Goal: Find specific page/section: Find specific page/section

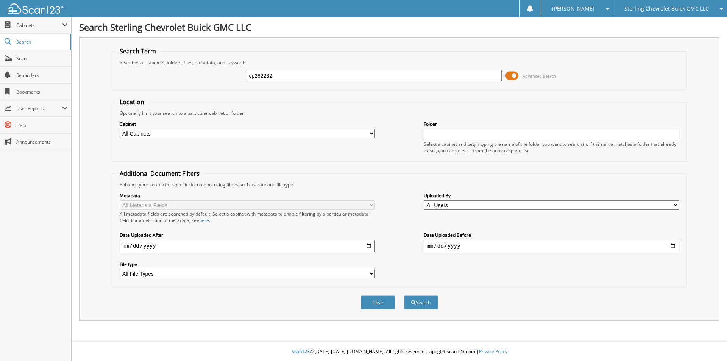
type input "cp282232"
click at [404, 295] on button "Search" at bounding box center [421, 302] width 34 height 14
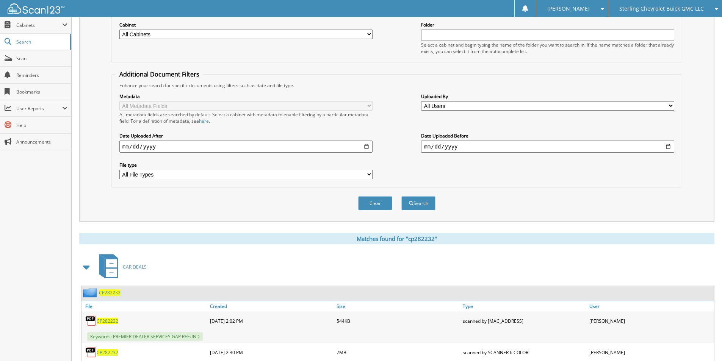
scroll to position [136, 0]
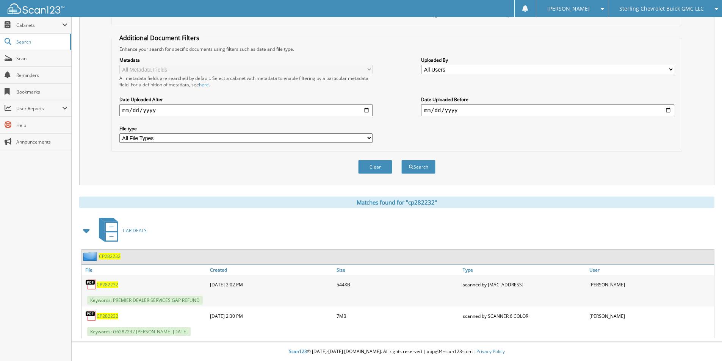
click at [107, 283] on span "CP282232" at bounding box center [108, 284] width 22 height 6
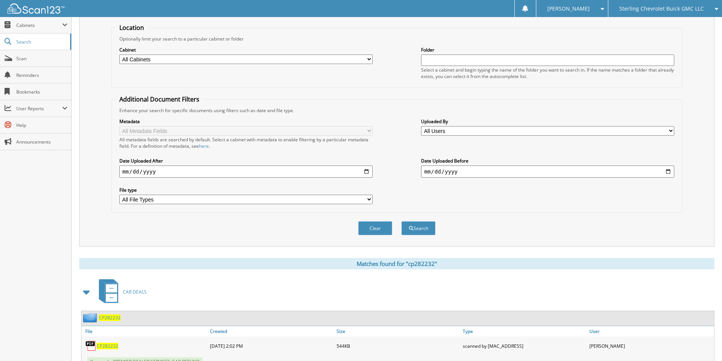
scroll to position [0, 0]
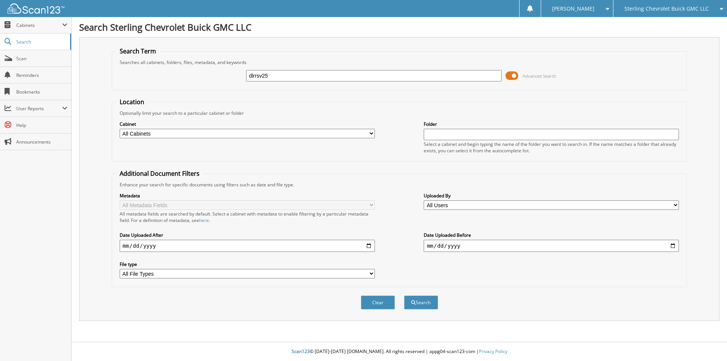
type input "dlrrsv25"
click at [404, 295] on button "Search" at bounding box center [421, 302] width 34 height 14
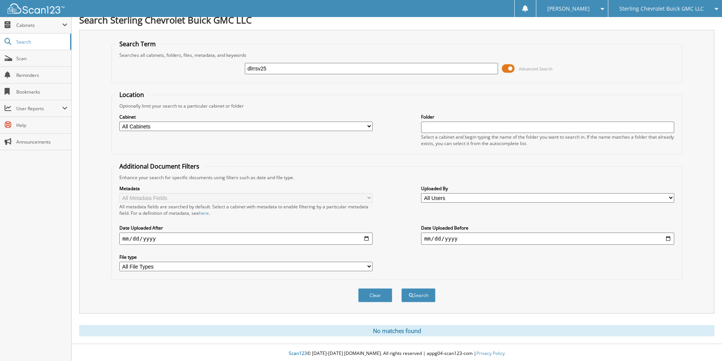
scroll to position [9, 0]
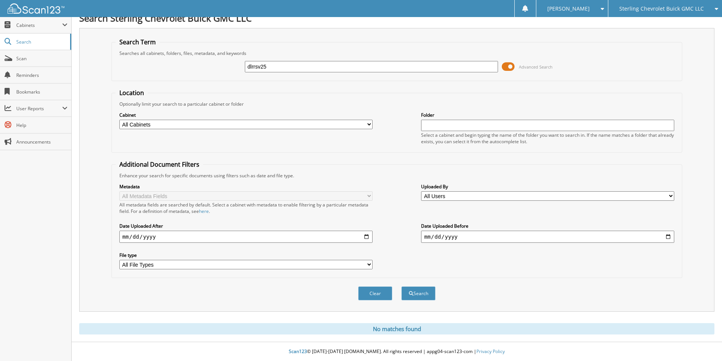
drag, startPoint x: 290, startPoint y: 69, endPoint x: 150, endPoint y: 70, distance: 140.1
click at [148, 72] on div "dlrrsv25 Advanced Search" at bounding box center [397, 66] width 562 height 20
type input "dlrrsvs25"
click at [401, 286] on button "Search" at bounding box center [418, 293] width 34 height 14
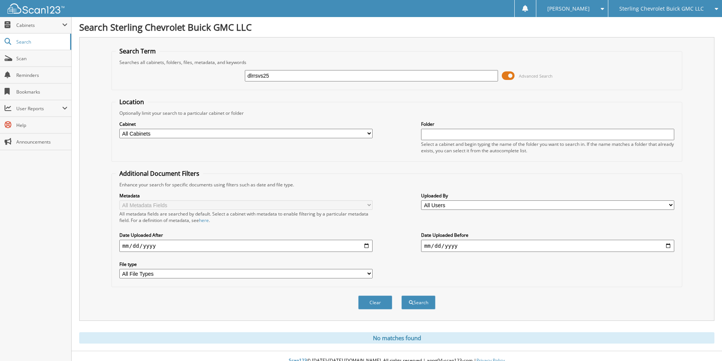
drag, startPoint x: 282, startPoint y: 72, endPoint x: 204, endPoint y: 72, distance: 78.4
click at [205, 75] on div "dlrrsvs25 Advanced Search" at bounding box center [397, 76] width 562 height 20
type input "dealer reserve"
click at [401, 295] on button "Search" at bounding box center [418, 302] width 34 height 14
drag, startPoint x: 296, startPoint y: 79, endPoint x: 188, endPoint y: 92, distance: 108.3
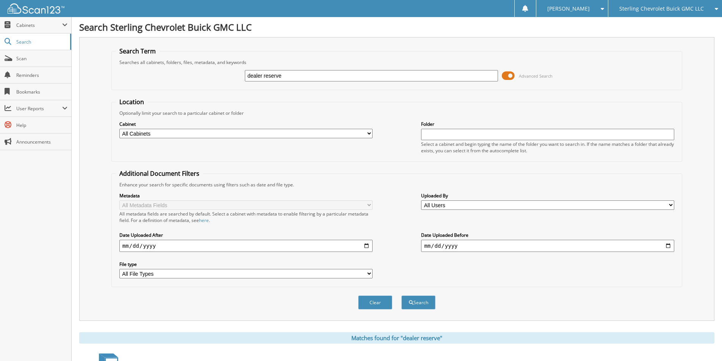
click at [188, 92] on form "Search Term Searches all cabinets, folders, files, metadata, and keywords deale…" at bounding box center [396, 182] width 570 height 271
type input "cp115913"
click at [401, 295] on button "Search" at bounding box center [418, 302] width 34 height 14
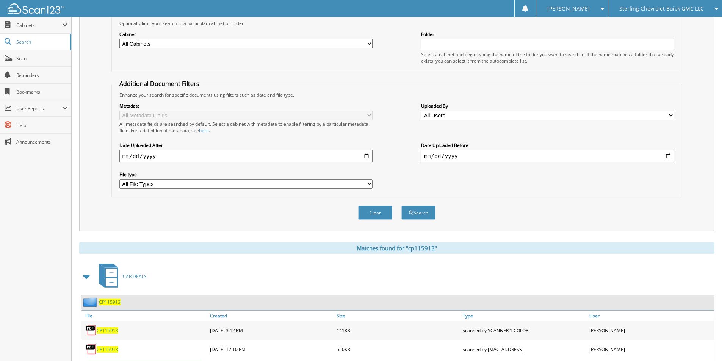
scroll to position [174, 0]
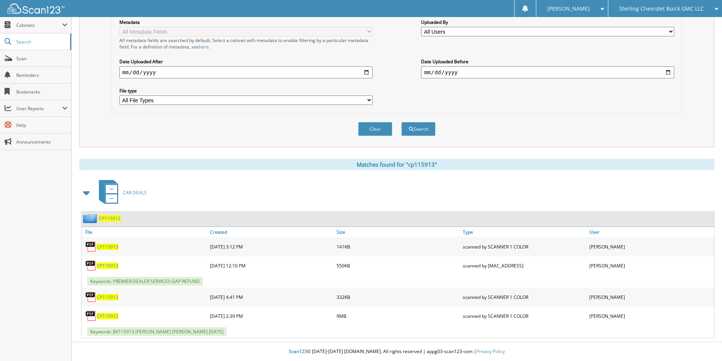
click at [105, 266] on span "CP115913" at bounding box center [108, 265] width 22 height 6
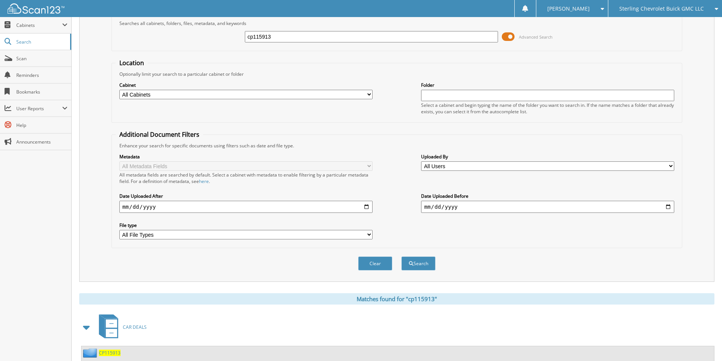
scroll to position [0, 0]
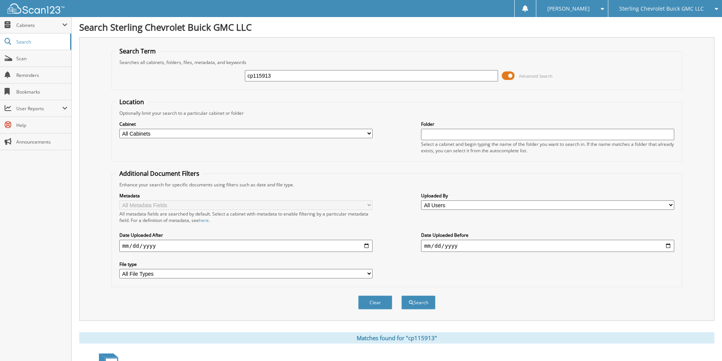
click at [337, 78] on input "cp115913" at bounding box center [371, 75] width 253 height 11
type input "cp142980"
click at [401, 295] on button "Search" at bounding box center [418, 302] width 34 height 14
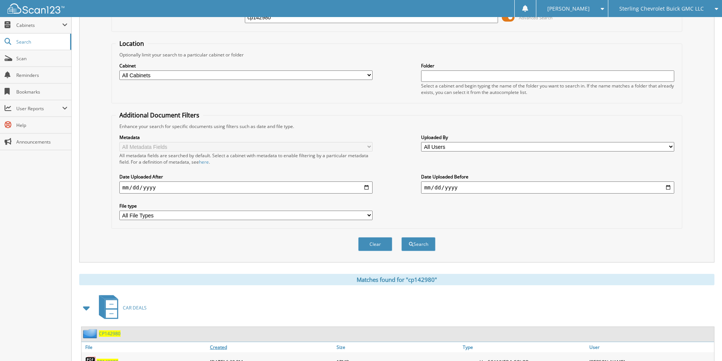
scroll to position [136, 0]
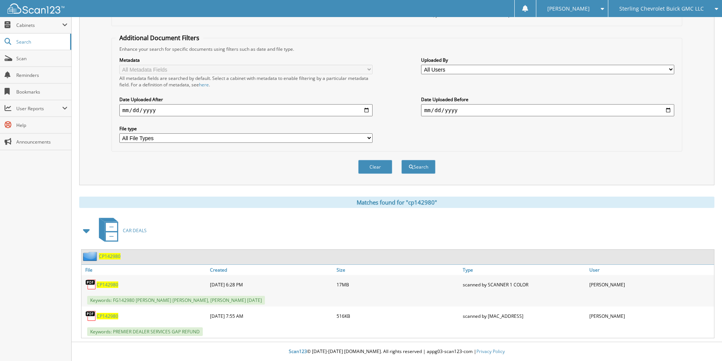
click at [106, 313] on span "CP142980" at bounding box center [108, 316] width 22 height 6
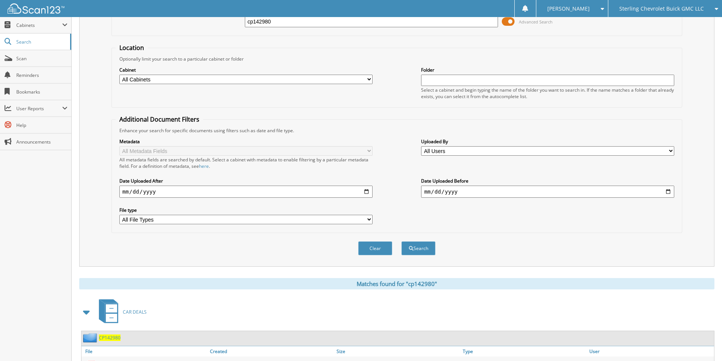
scroll to position [0, 0]
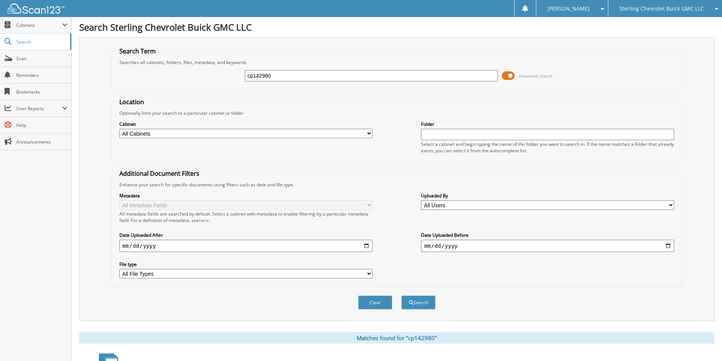
drag, startPoint x: 274, startPoint y: 77, endPoint x: 181, endPoint y: 44, distance: 98.6
click at [152, 65] on fieldset "Search Term Searches all cabinets, folders, files, metadata, and keywords cp142…" at bounding box center [396, 68] width 570 height 43
type input "d"
click at [269, 79] on input "text" at bounding box center [371, 75] width 253 height 11
click at [30, 25] on span "Cabinets" at bounding box center [39, 25] width 46 height 6
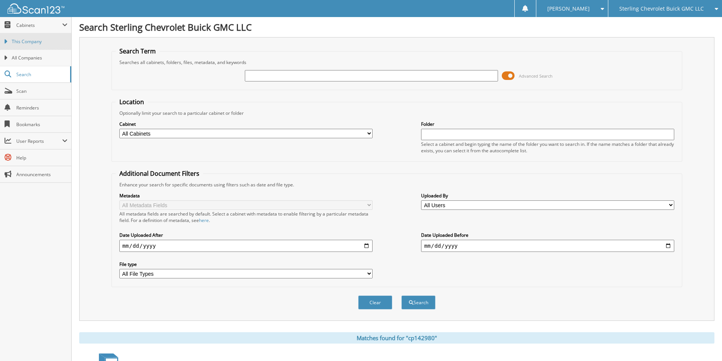
click at [33, 42] on span "This Company" at bounding box center [40, 41] width 56 height 7
